Goal: Task Accomplishment & Management: Use online tool/utility

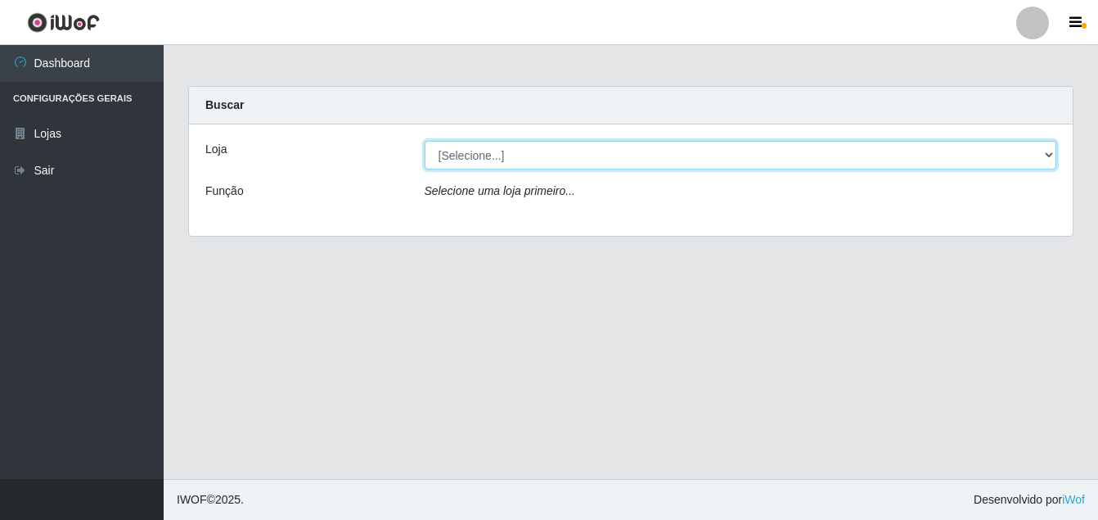
click at [460, 160] on select "[Selecione...] Ajubá Mercado" at bounding box center [741, 155] width 632 height 29
select select "402"
click at [425, 141] on select "[Selecione...] Ajubá Mercado" at bounding box center [741, 155] width 632 height 29
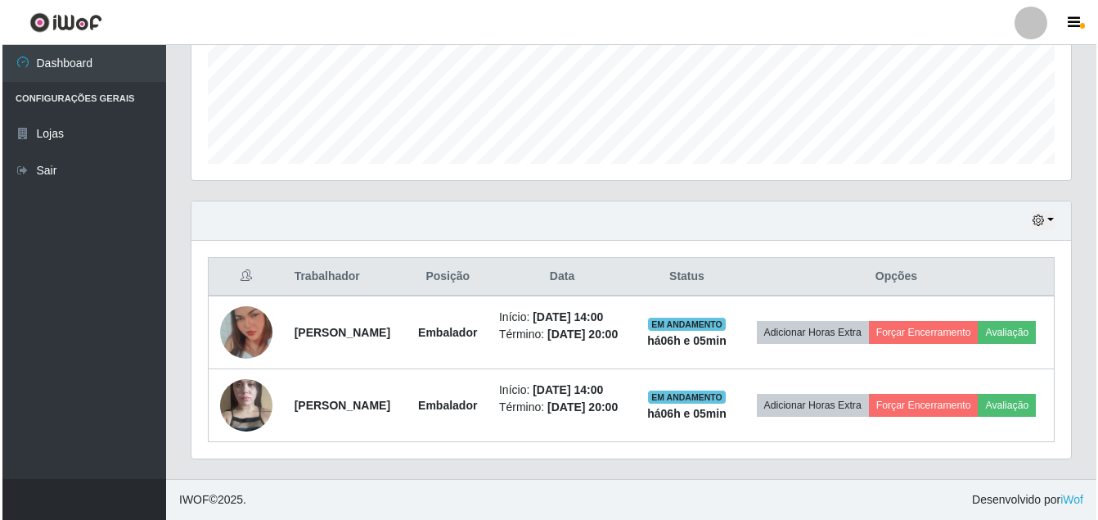
scroll to position [480, 0]
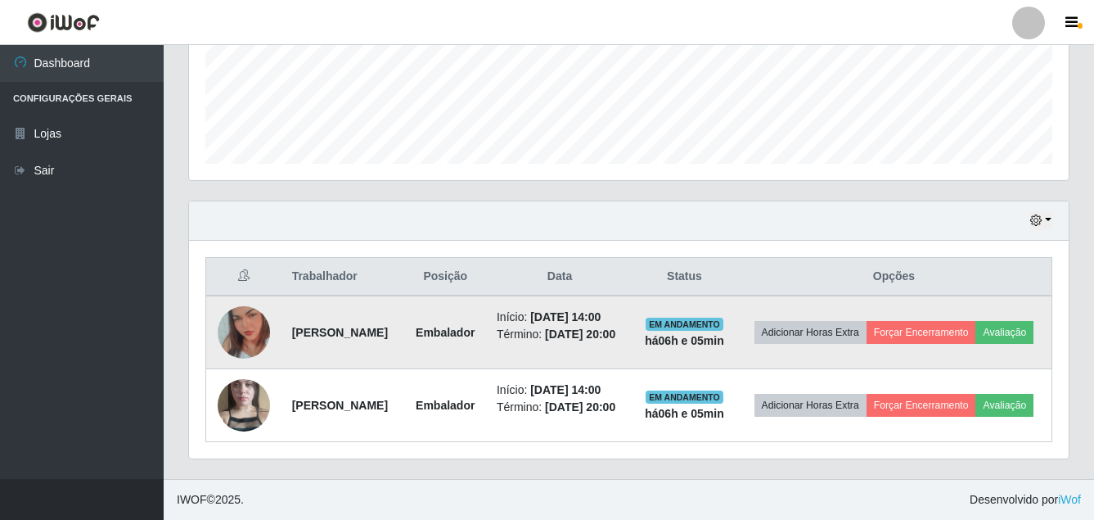
click at [251, 295] on img at bounding box center [244, 332] width 52 height 93
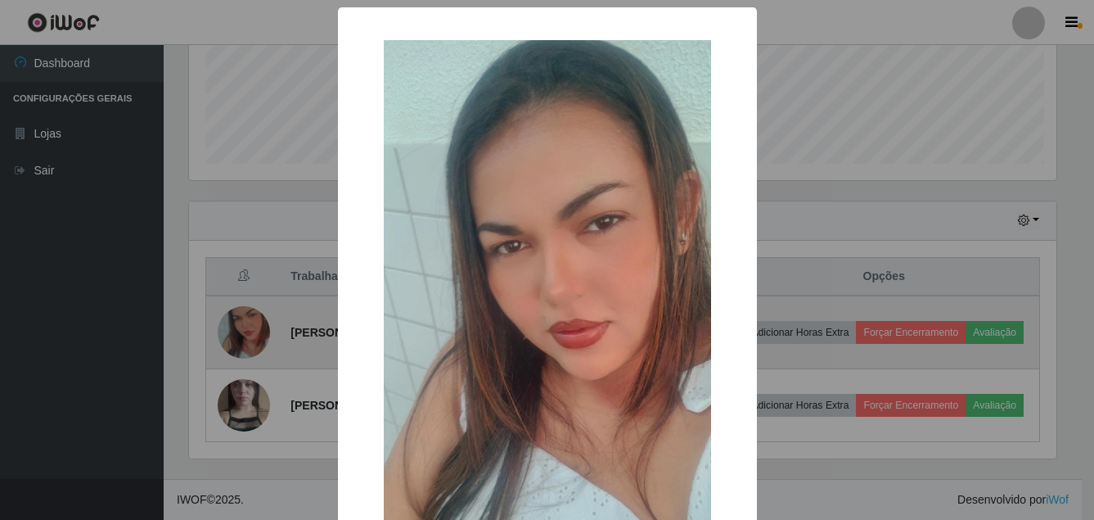
scroll to position [340, 871]
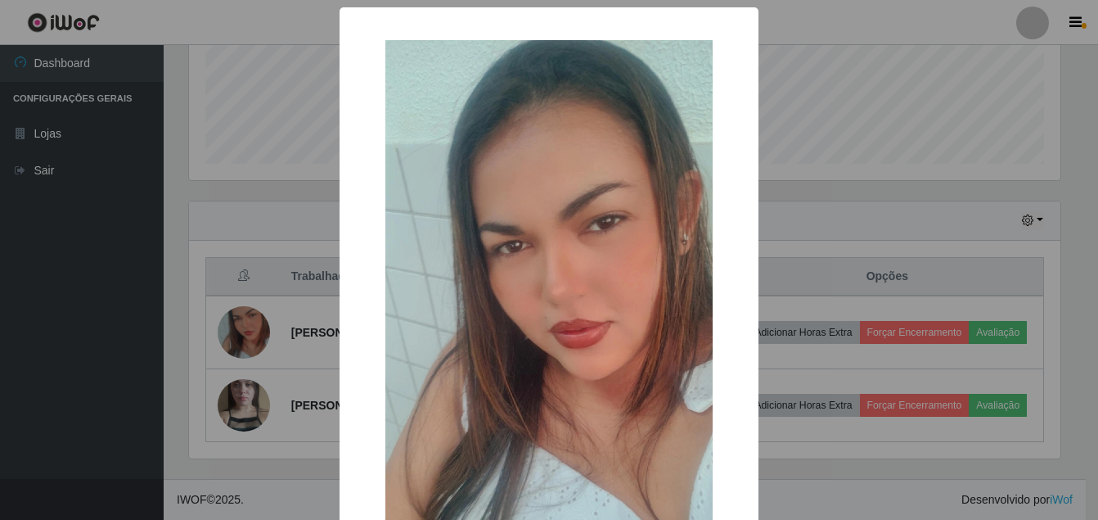
click at [245, 361] on div "× OK Cancel" at bounding box center [549, 260] width 1098 height 520
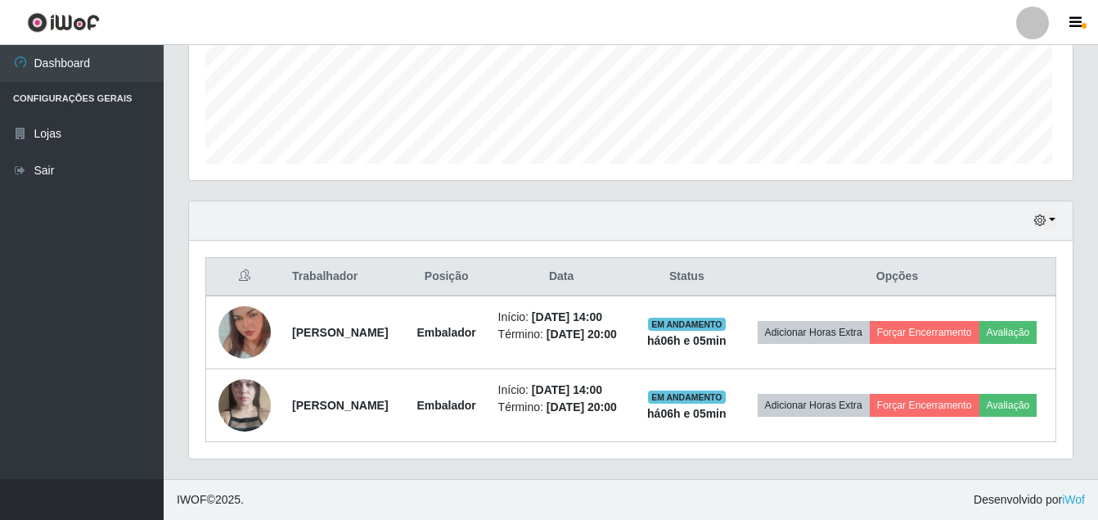
scroll to position [340, 880]
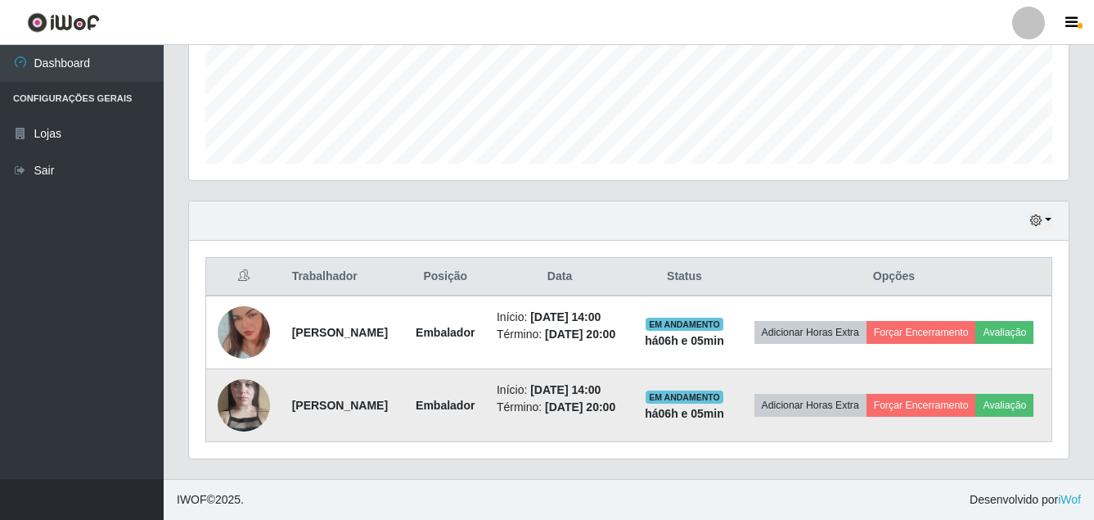
click at [234, 390] on img at bounding box center [244, 404] width 52 height 93
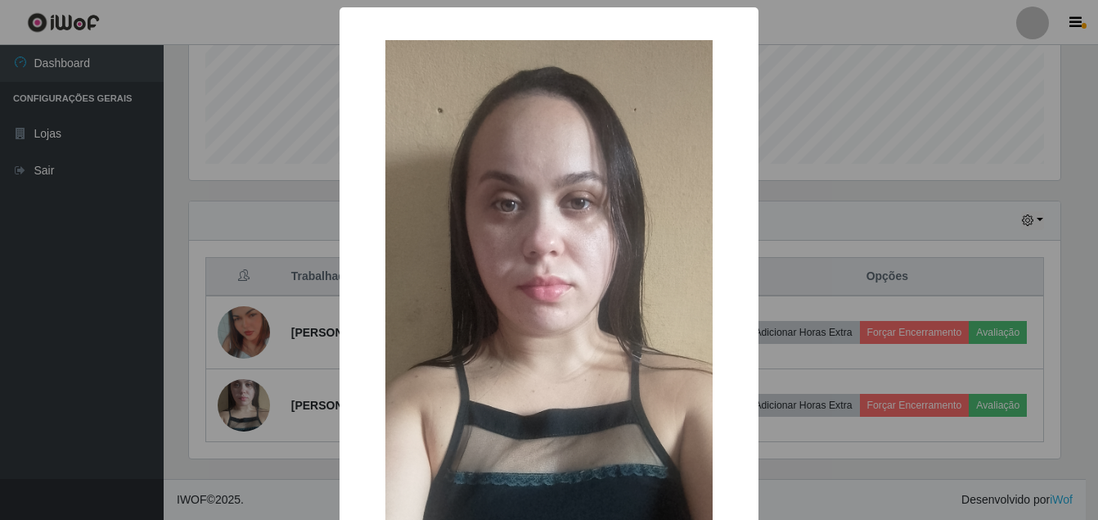
click at [73, 364] on div "× OK Cancel" at bounding box center [549, 260] width 1098 height 520
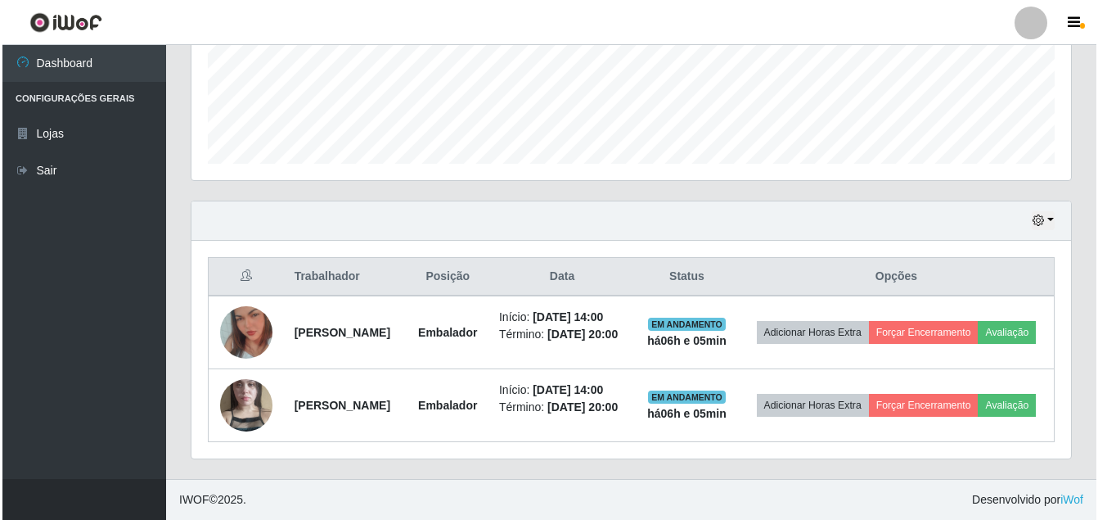
scroll to position [340, 880]
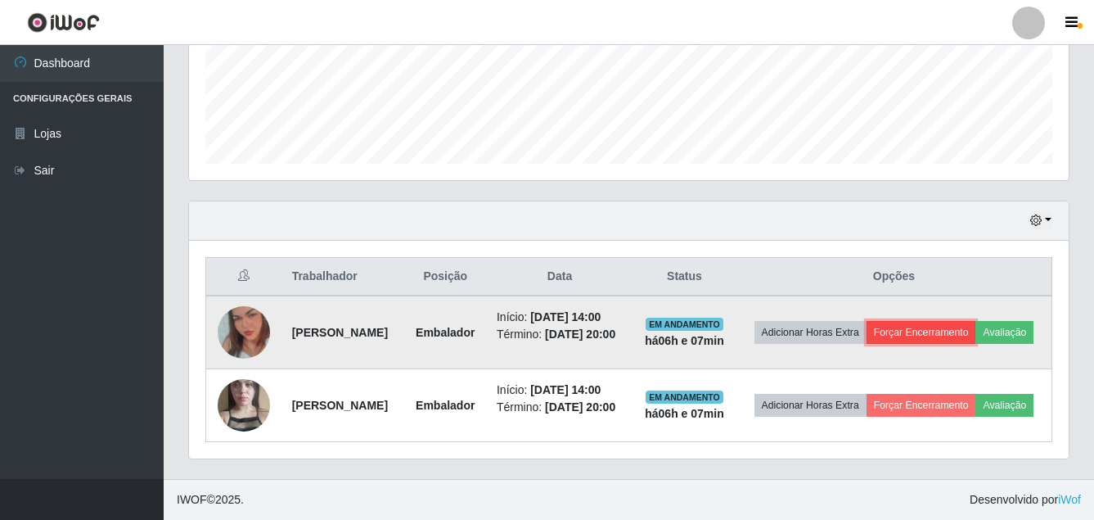
click at [963, 321] on button "Forçar Encerramento" at bounding box center [921, 332] width 110 height 23
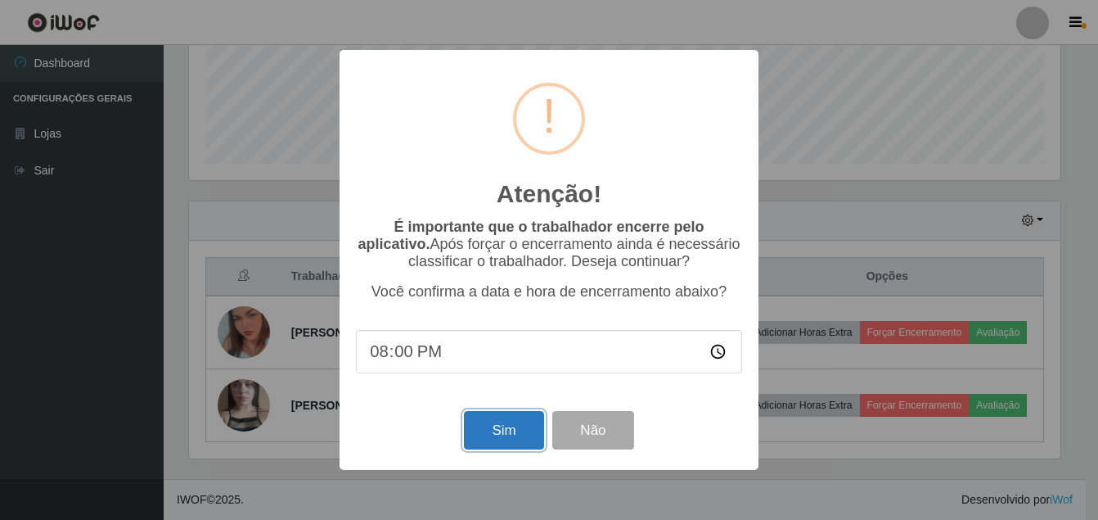
click at [511, 424] on button "Sim" at bounding box center [503, 430] width 79 height 38
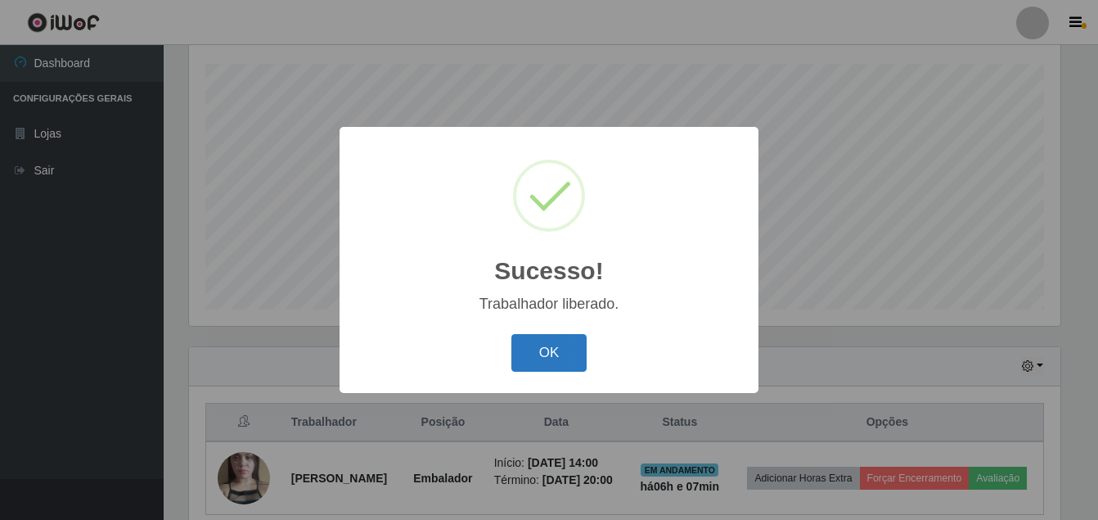
click at [546, 346] on button "OK" at bounding box center [549, 353] width 76 height 38
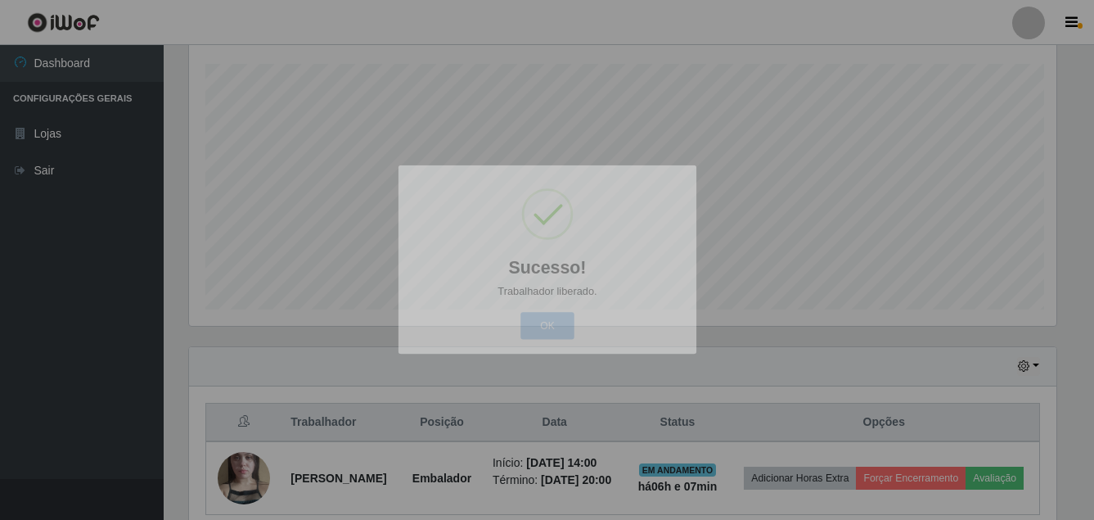
scroll to position [340, 880]
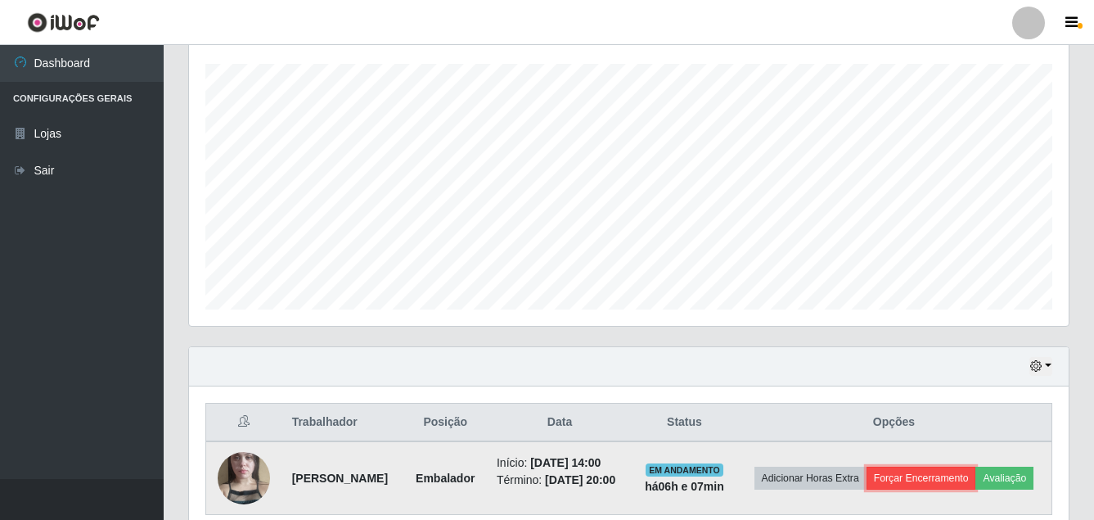
click at [966, 481] on button "Forçar Encerramento" at bounding box center [921, 477] width 110 height 23
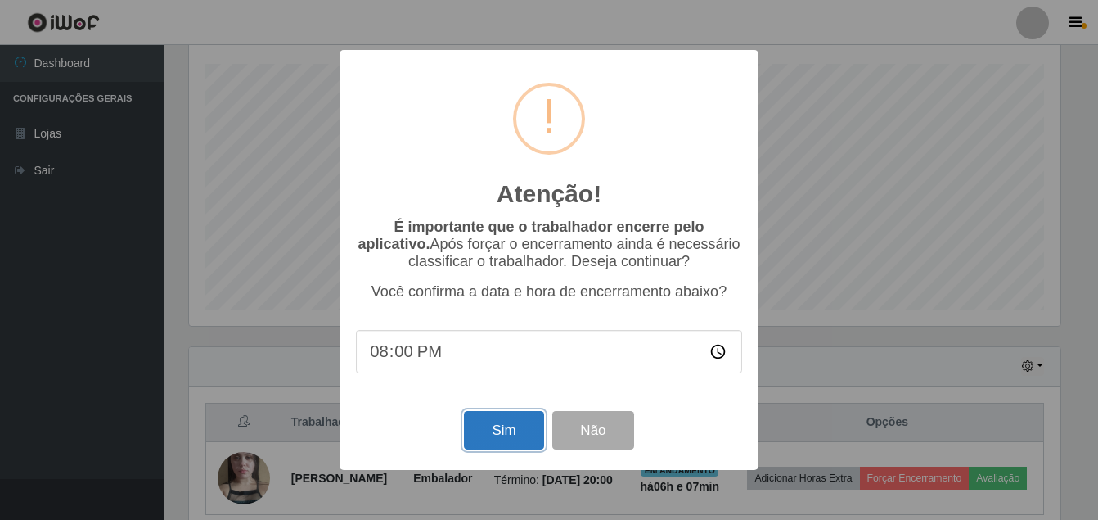
click at [510, 439] on button "Sim" at bounding box center [503, 430] width 79 height 38
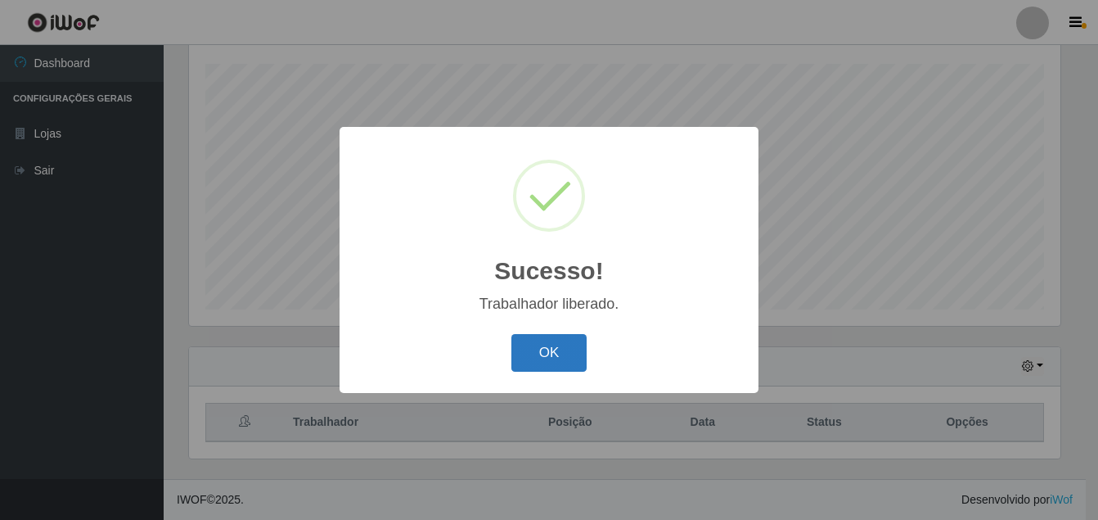
click at [551, 350] on button "OK" at bounding box center [549, 353] width 76 height 38
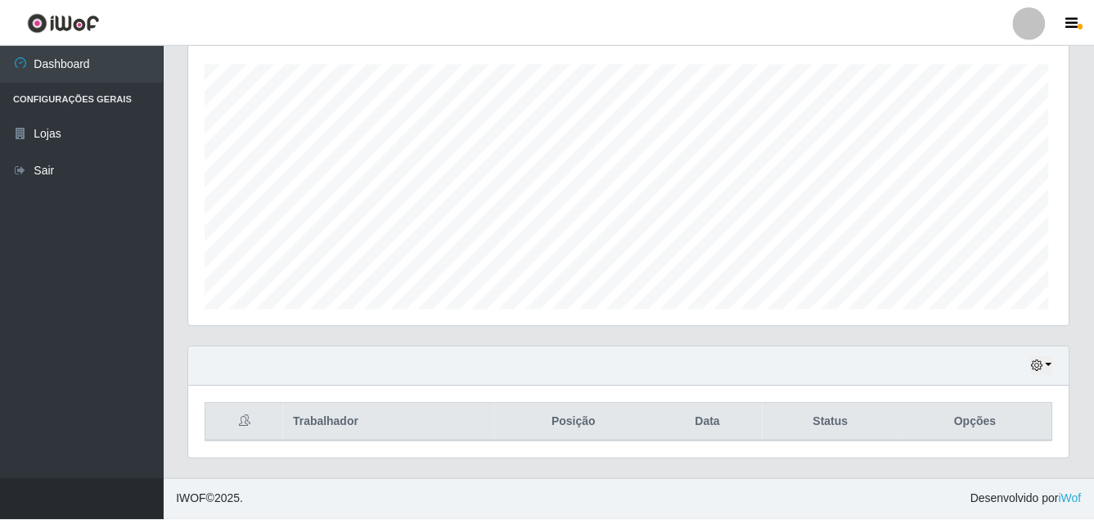
scroll to position [340, 880]
